Goal: Information Seeking & Learning: Learn about a topic

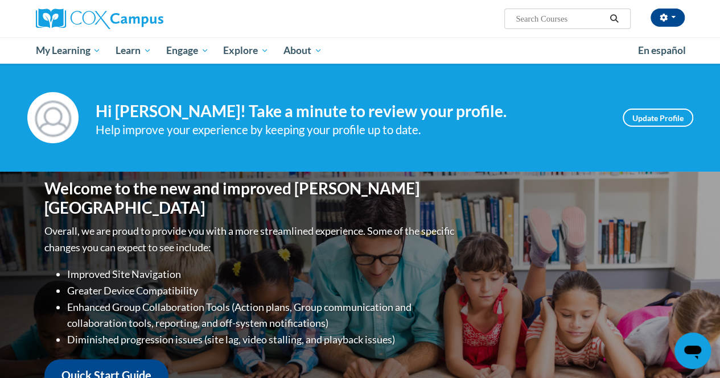
click at [571, 22] on input "Search..." at bounding box center [559, 19] width 91 height 14
type input "teaching writing"
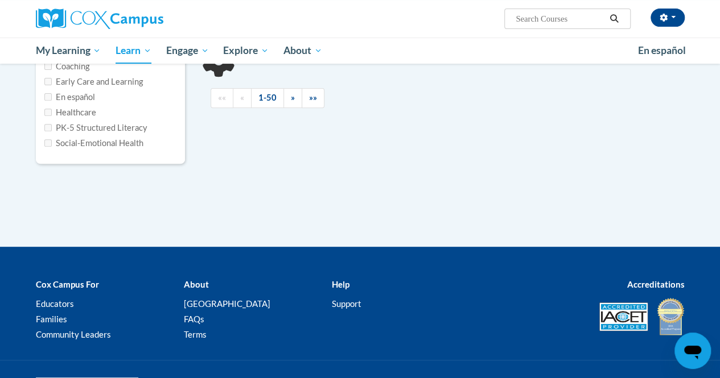
type input "teaching writing"
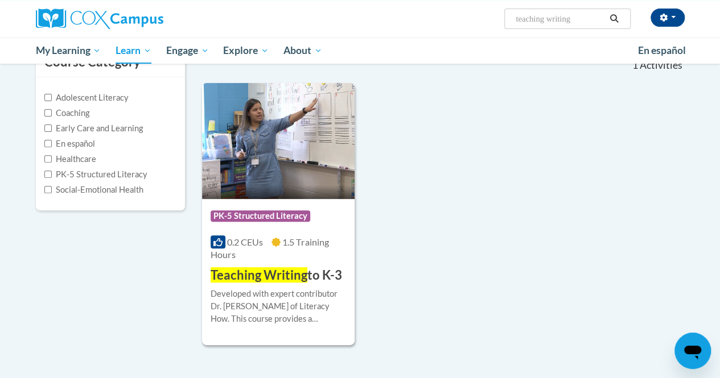
scroll to position [114, 0]
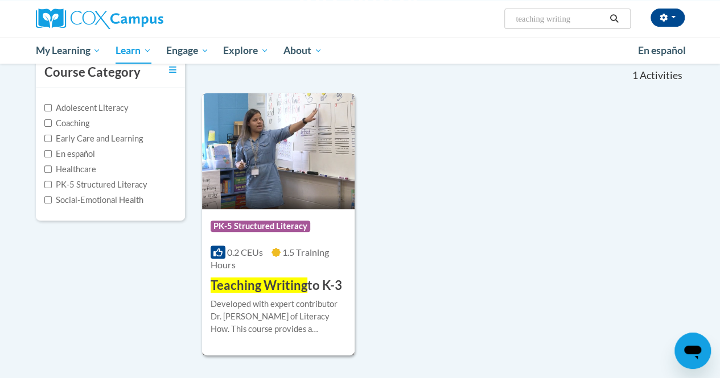
click at [271, 298] on div "Developed with expert contributor Dr. Margie Gillis of Literacy How. This cours…" at bounding box center [277, 317] width 135 height 38
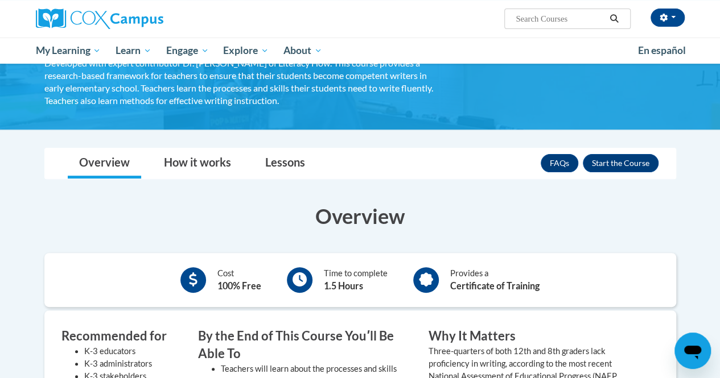
scroll to position [114, 0]
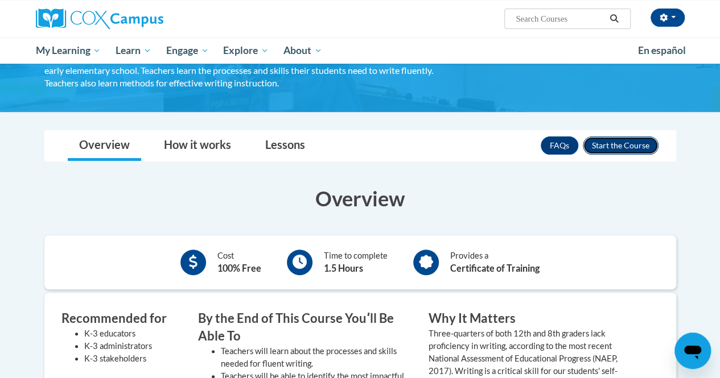
click at [620, 147] on button "Enroll" at bounding box center [621, 146] width 76 height 18
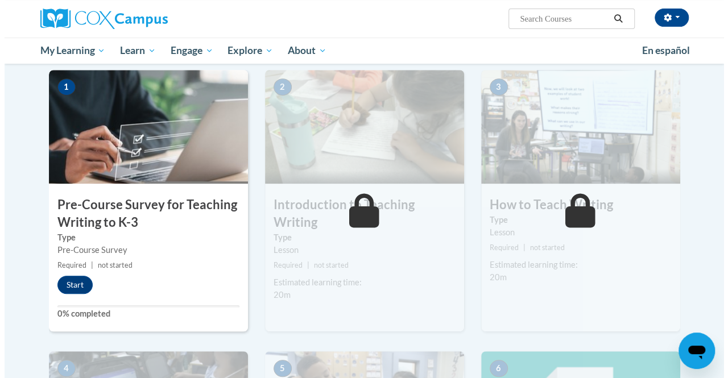
scroll to position [228, 0]
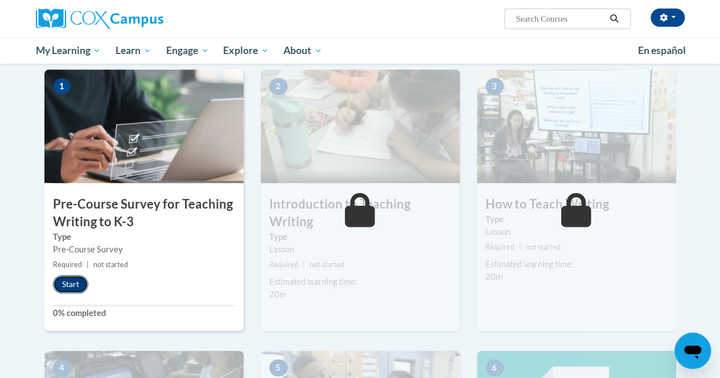
click at [80, 285] on button "Start" at bounding box center [70, 284] width 35 height 18
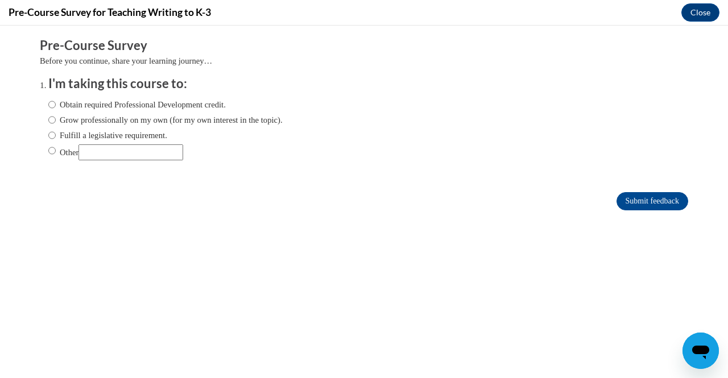
scroll to position [0, 0]
click at [48, 149] on input "Other" at bounding box center [51, 150] width 7 height 13
radio input "true"
click at [100, 152] on input "Other" at bounding box center [131, 152] width 105 height 16
type input "class"
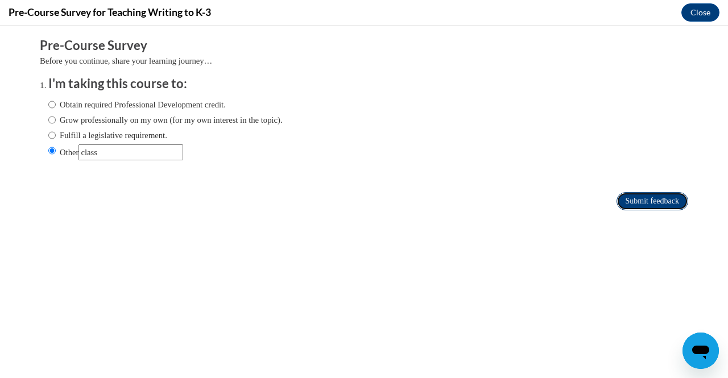
click at [624, 205] on input "Submit feedback" at bounding box center [653, 201] width 72 height 18
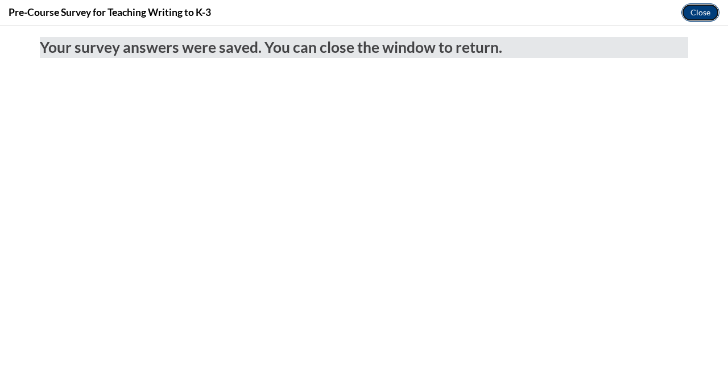
click at [700, 18] on button "Close" at bounding box center [701, 12] width 38 height 18
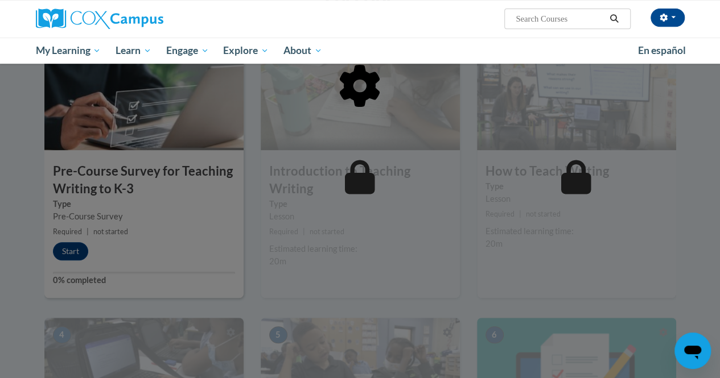
scroll to position [228, 0]
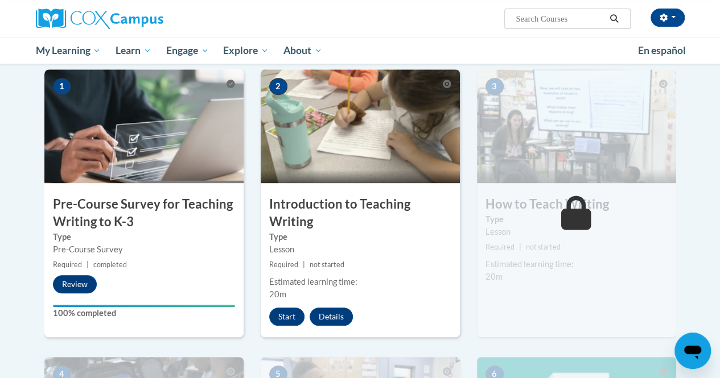
click at [581, 23] on input "Search..." at bounding box center [559, 19] width 91 height 14
type input "Data-Driven Instruction"
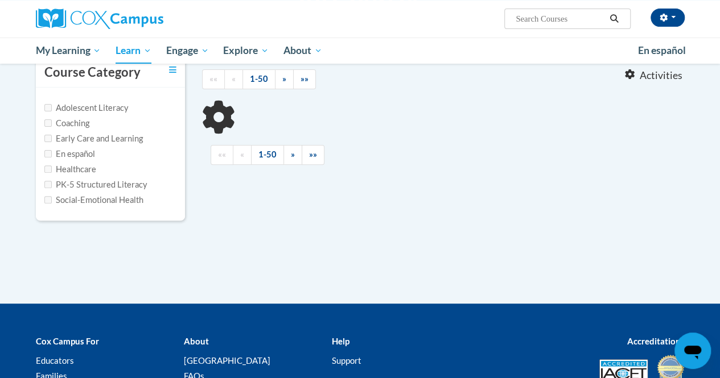
type input "Data-Driven Instruction"
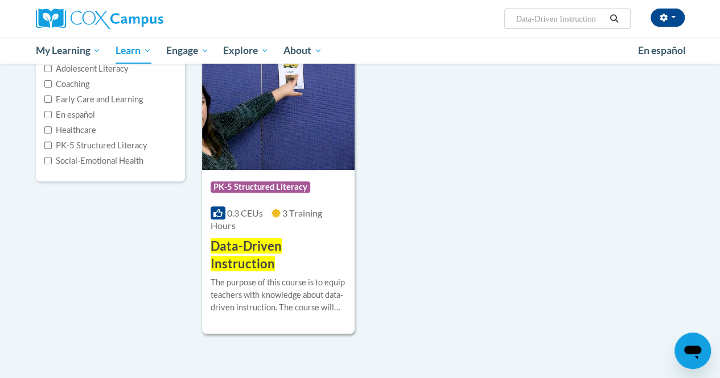
scroll to position [171, 0]
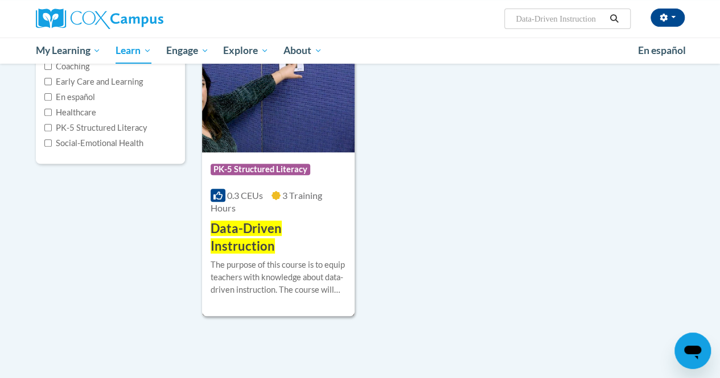
click at [251, 177] on span "PK-5 Structured Literacy" at bounding box center [261, 171] width 102 height 14
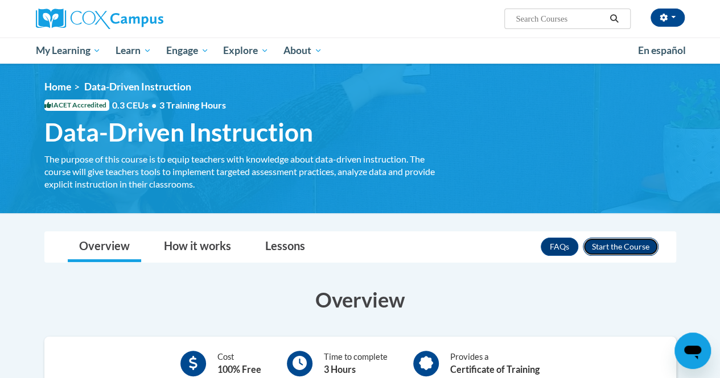
click at [626, 247] on button "Enroll" at bounding box center [621, 247] width 76 height 18
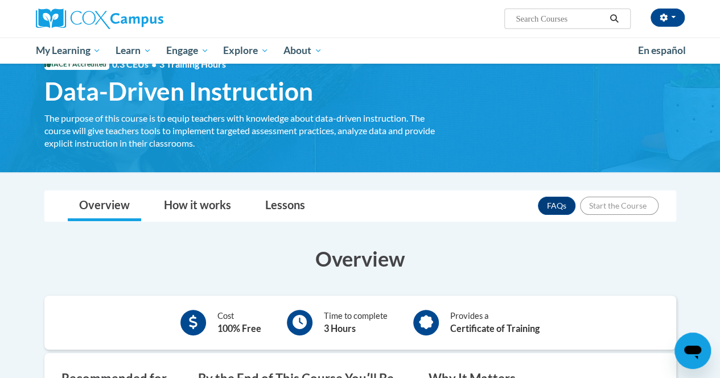
scroll to position [57, 0]
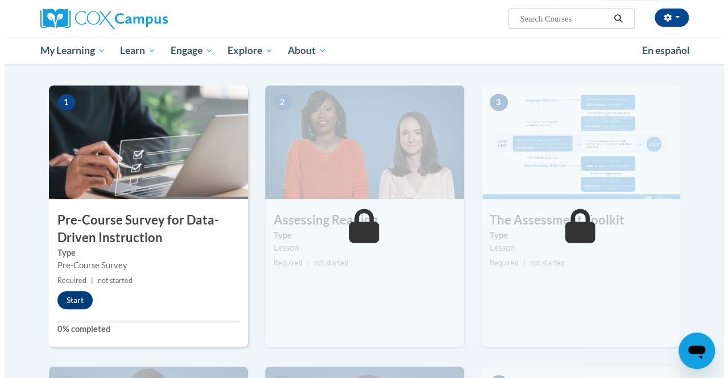
scroll to position [228, 0]
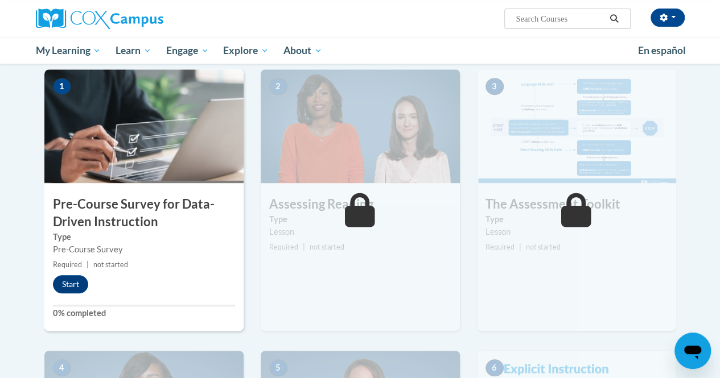
click at [71, 294] on div "1 Pre-Course Survey for Data-Driven Instruction Type Pre-Course Survey Required…" at bounding box center [143, 200] width 199 height 262
click at [68, 287] on button "Start" at bounding box center [70, 284] width 35 height 18
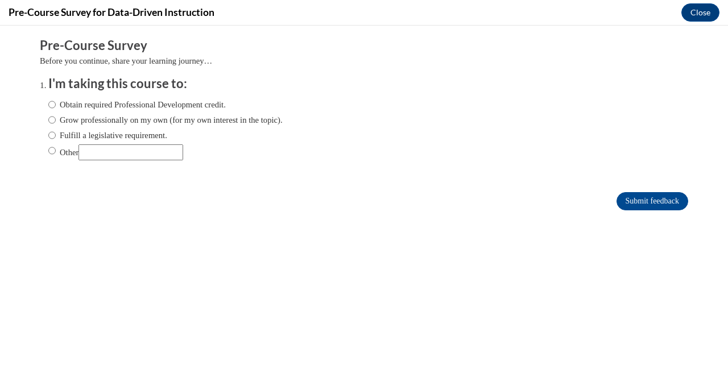
scroll to position [0, 0]
click at [132, 154] on input "Other" at bounding box center [131, 152] width 105 height 16
type input "class"
click at [48, 151] on input "Other" at bounding box center [51, 150] width 7 height 13
radio input "true"
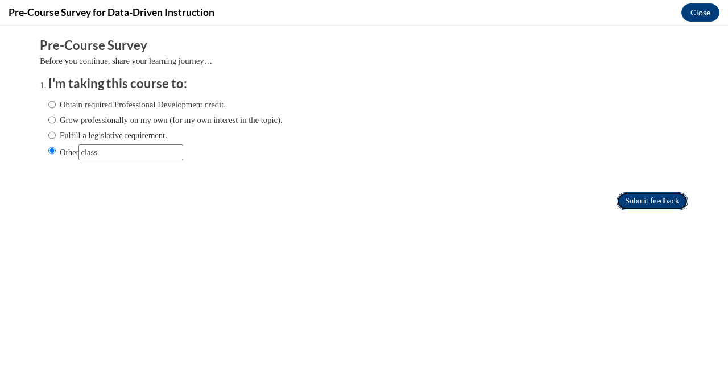
click at [635, 202] on input "Submit feedback" at bounding box center [653, 201] width 72 height 18
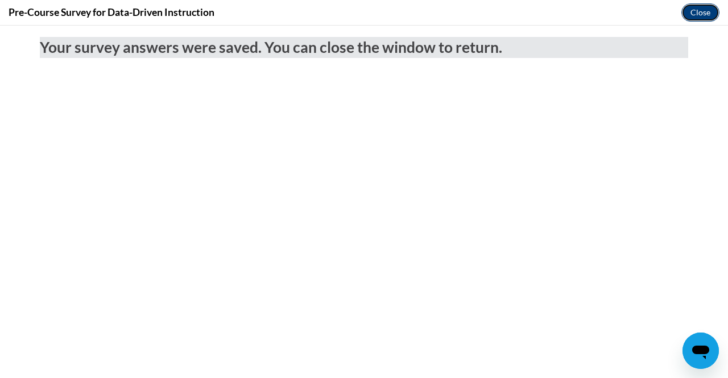
click at [699, 15] on button "Close" at bounding box center [701, 12] width 38 height 18
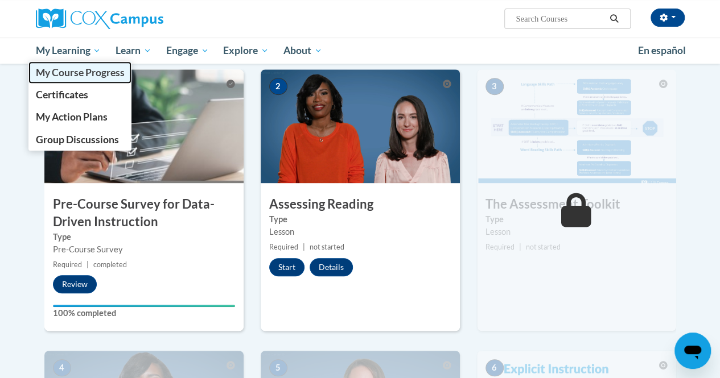
click at [77, 72] on span "My Course Progress" at bounding box center [79, 73] width 89 height 12
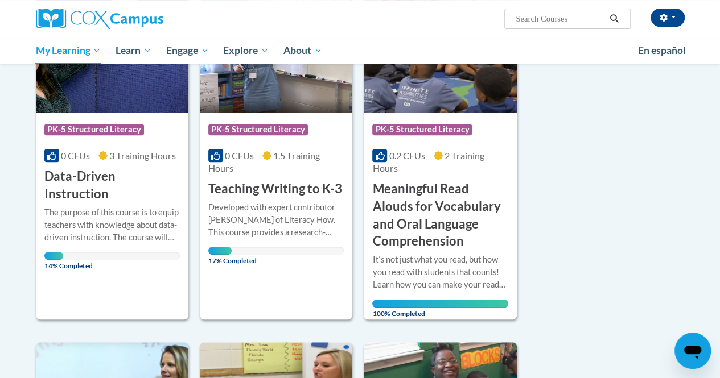
scroll to position [228, 0]
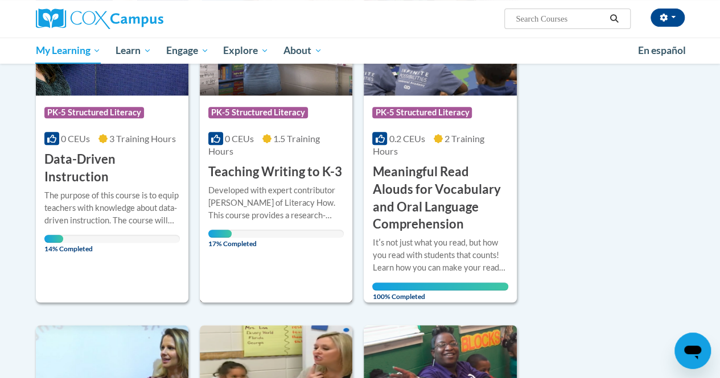
click at [242, 119] on span "PK-5 Structured Literacy" at bounding box center [259, 114] width 102 height 14
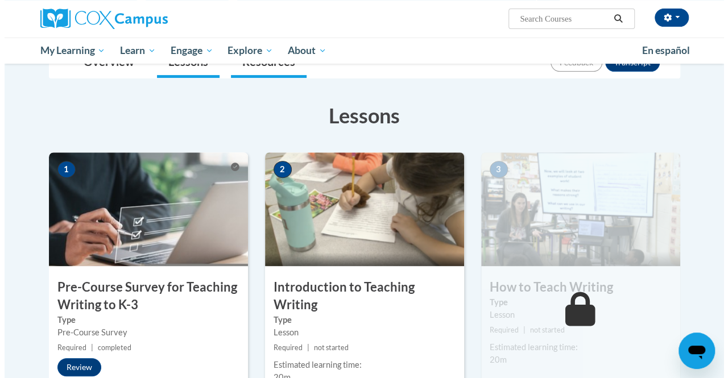
scroll to position [228, 0]
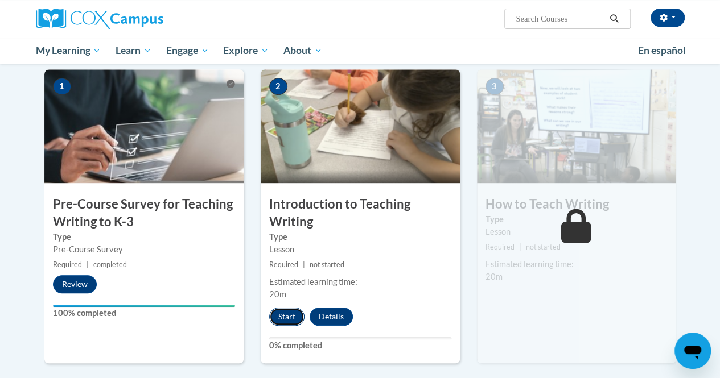
click at [289, 322] on button "Start" at bounding box center [286, 317] width 35 height 18
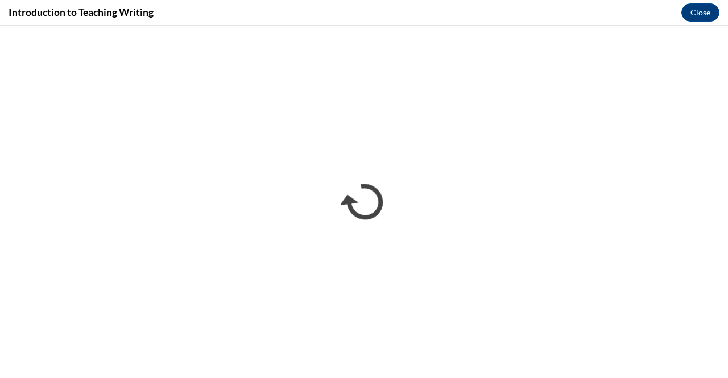
scroll to position [0, 0]
